Goal: Book appointment/travel/reservation

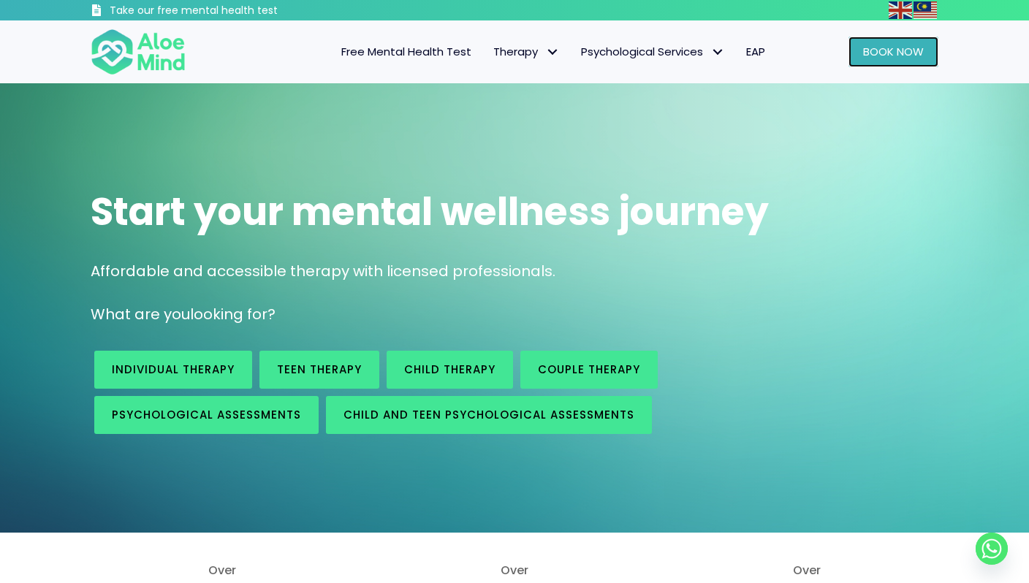
click at [872, 55] on span "Book Now" at bounding box center [893, 51] width 61 height 15
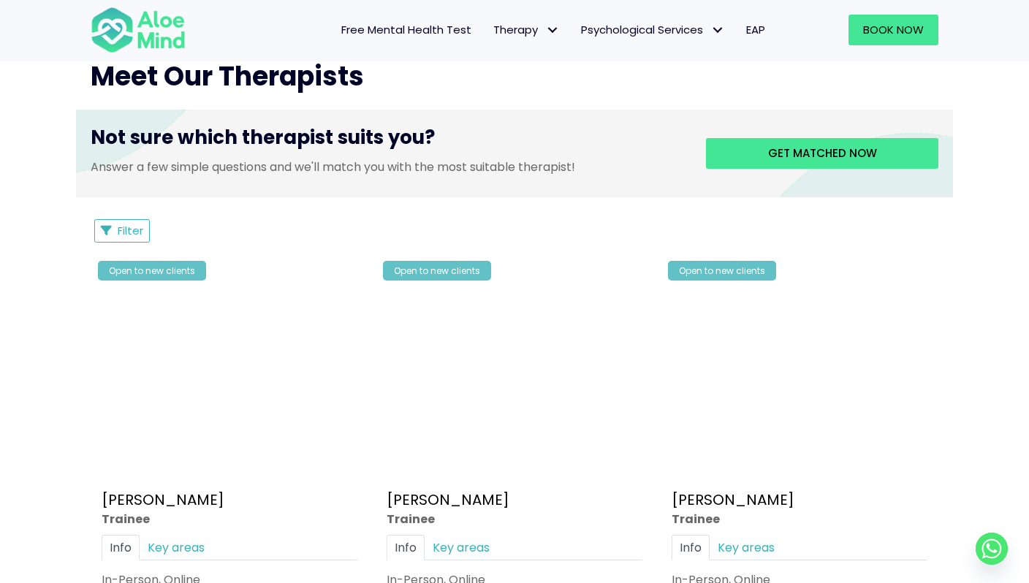
scroll to position [559, 0]
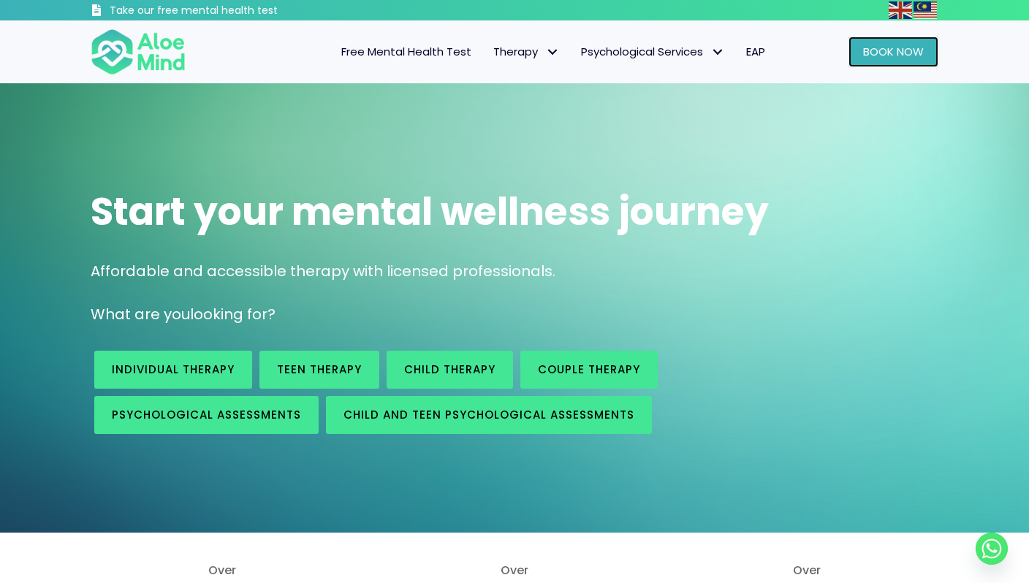
click at [880, 52] on span "Book Now" at bounding box center [893, 51] width 61 height 15
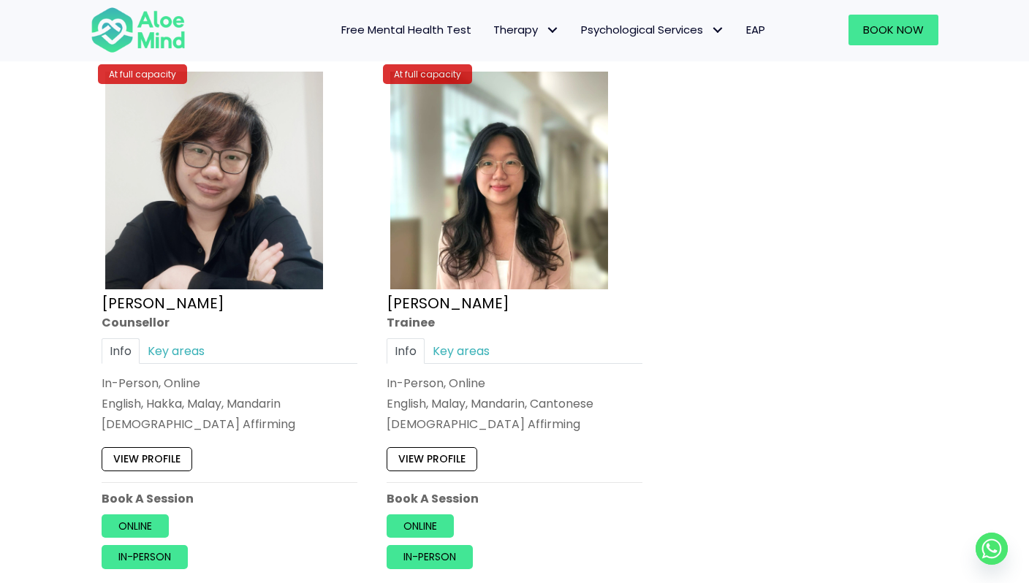
scroll to position [6711, 0]
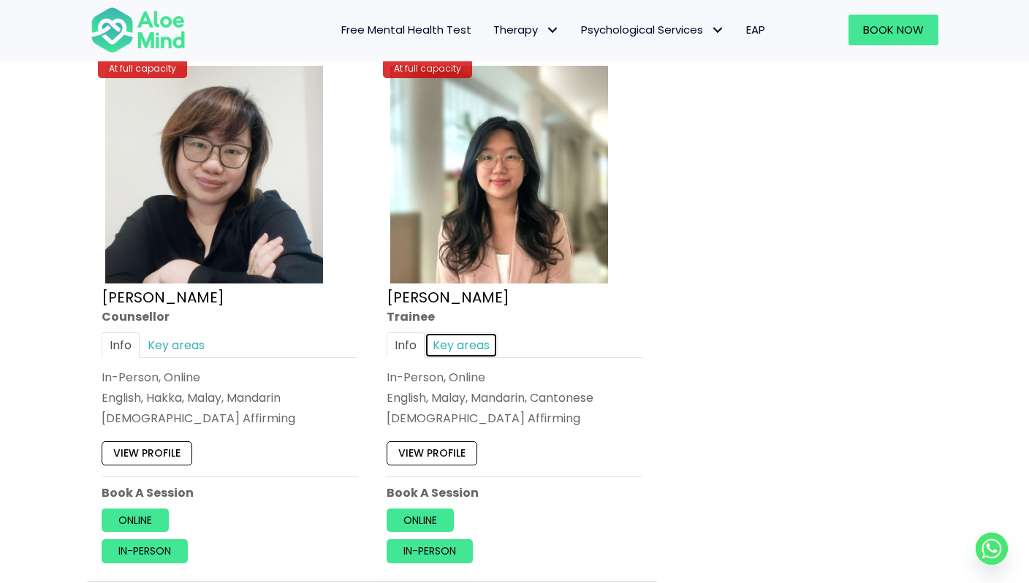
click at [454, 349] on link "Key areas" at bounding box center [461, 345] width 73 height 26
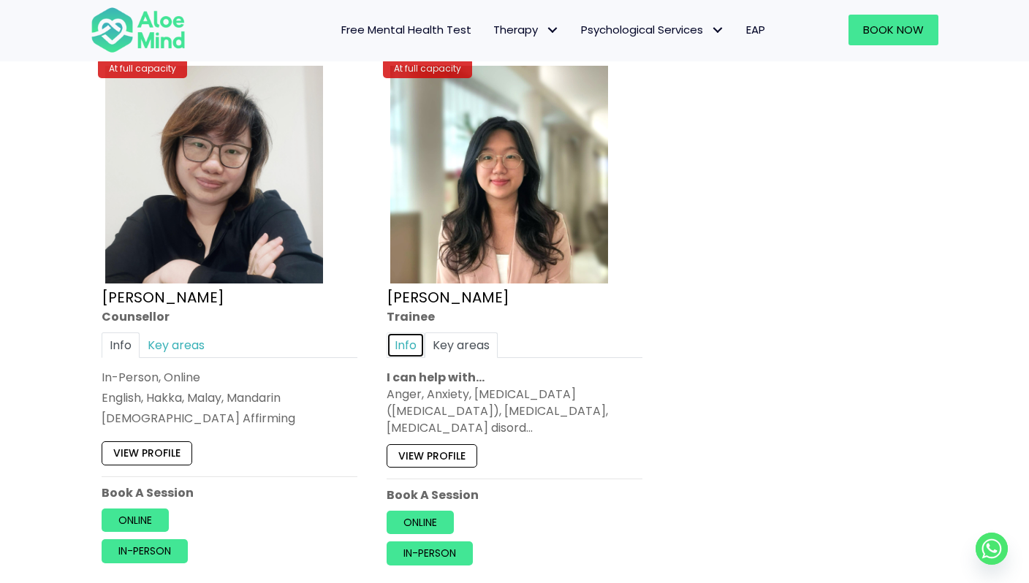
click at [415, 343] on link "Info" at bounding box center [406, 345] width 38 height 26
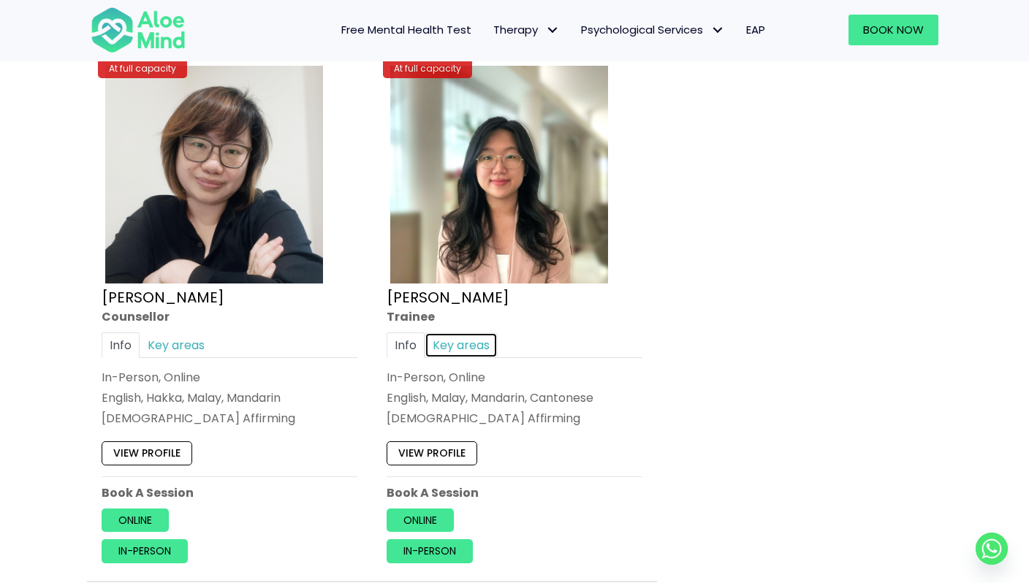
click at [473, 344] on link "Key areas" at bounding box center [461, 345] width 73 height 26
